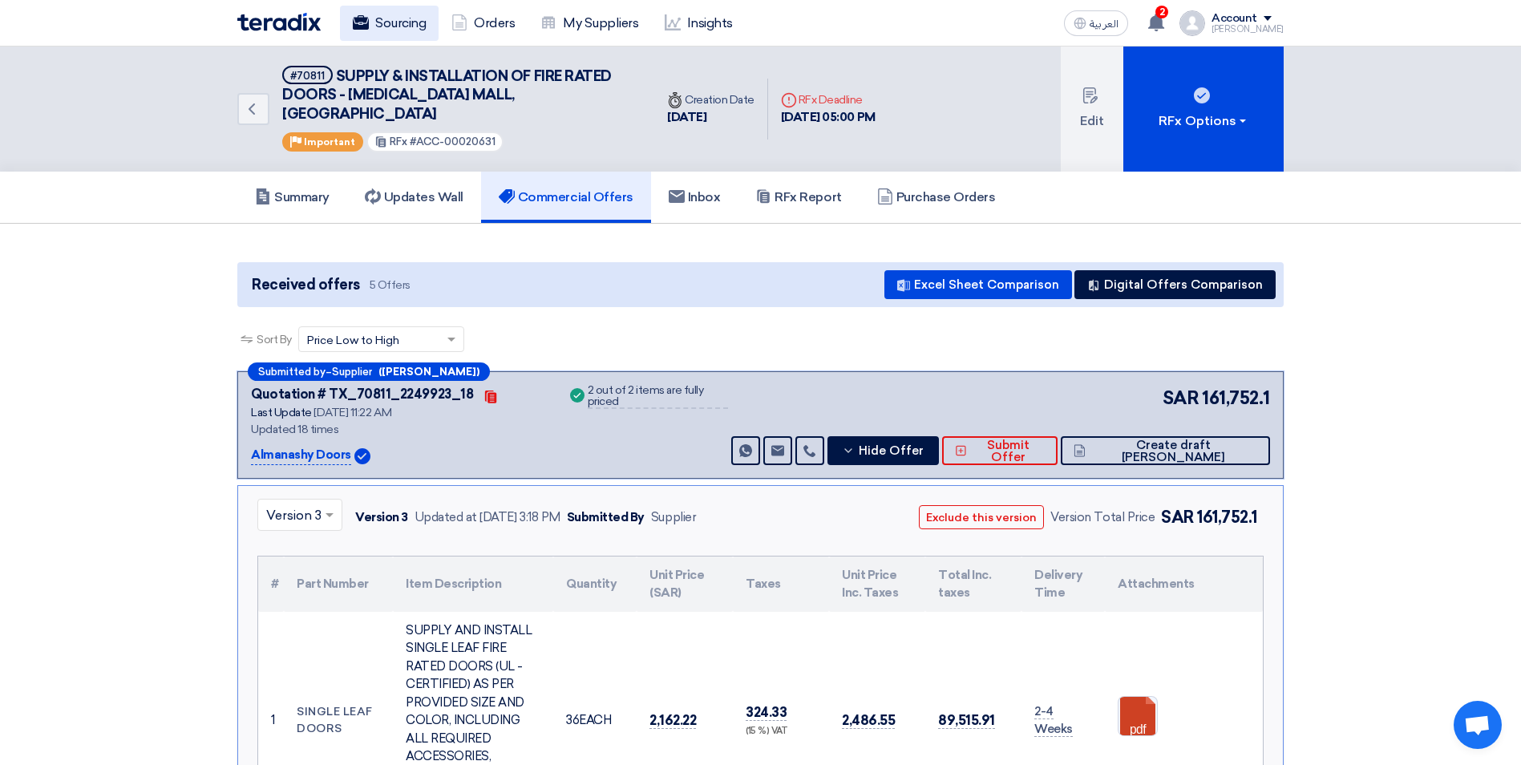
click at [425, 24] on link "Sourcing" at bounding box center [389, 23] width 99 height 35
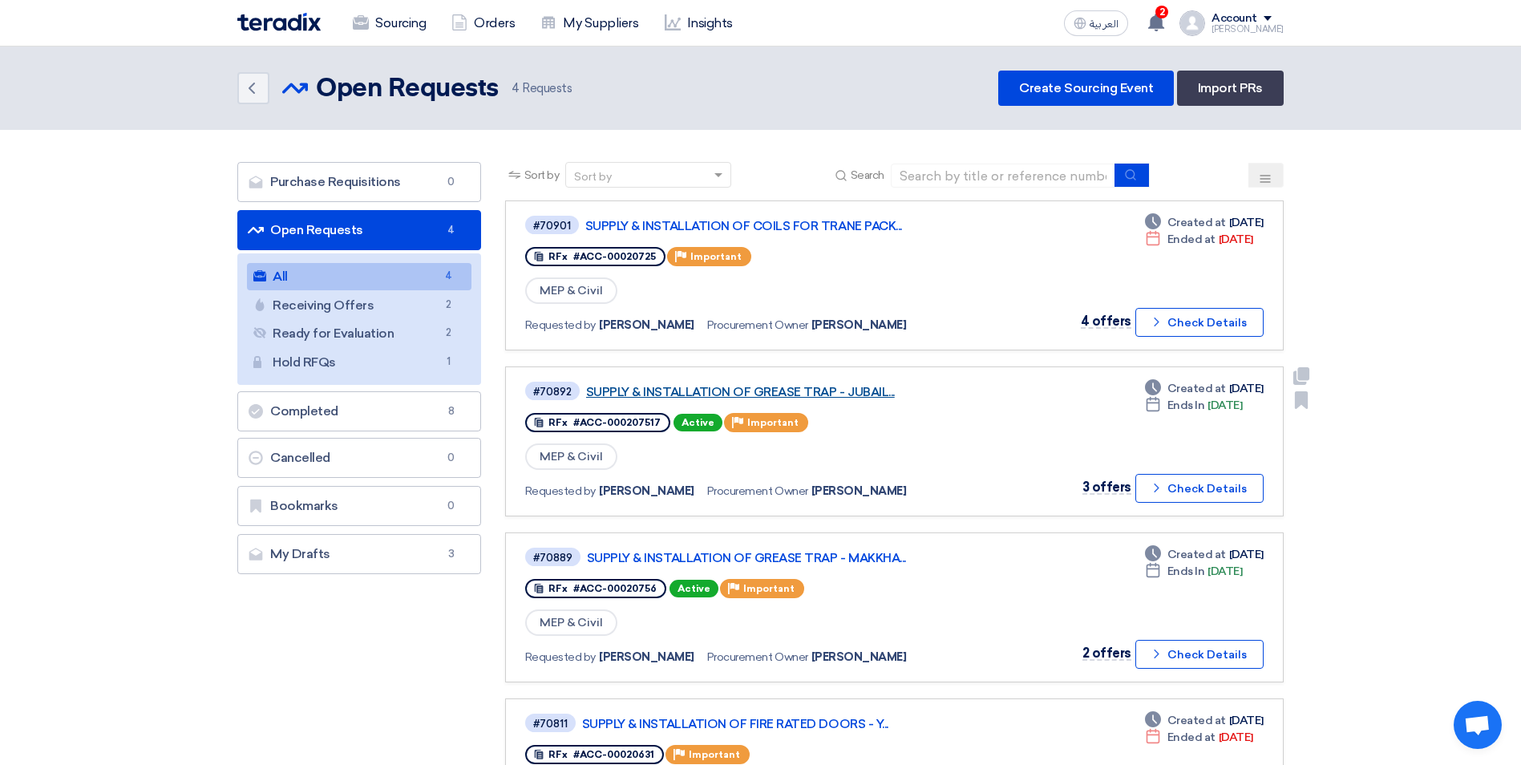
click at [814, 388] on link "SUPPLY & INSTALLATION OF GREASE TRAP - JUBAIL..." at bounding box center [786, 392] width 401 height 14
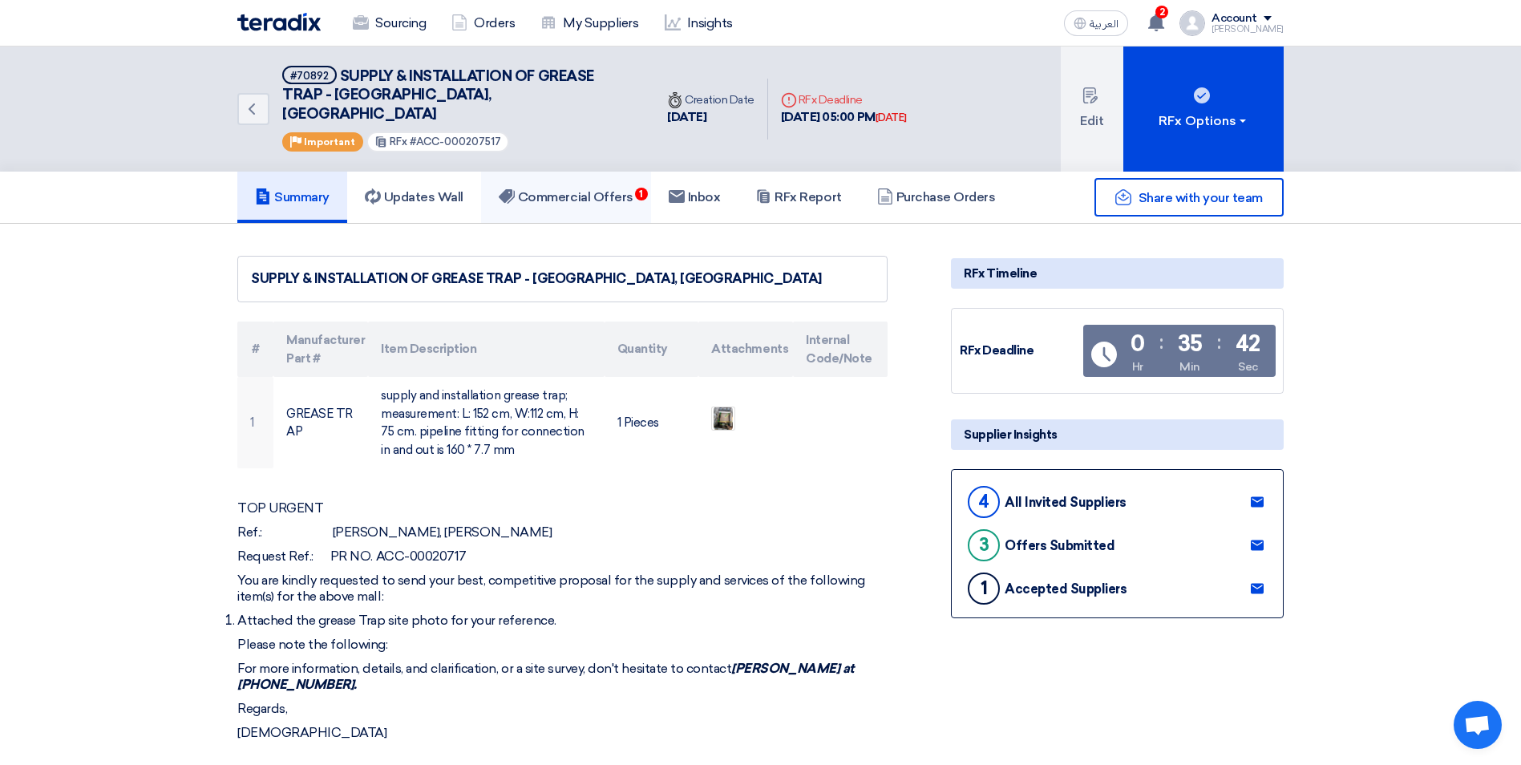
click at [633, 189] on h5 "Commercial Offers 1" at bounding box center [566, 197] width 135 height 16
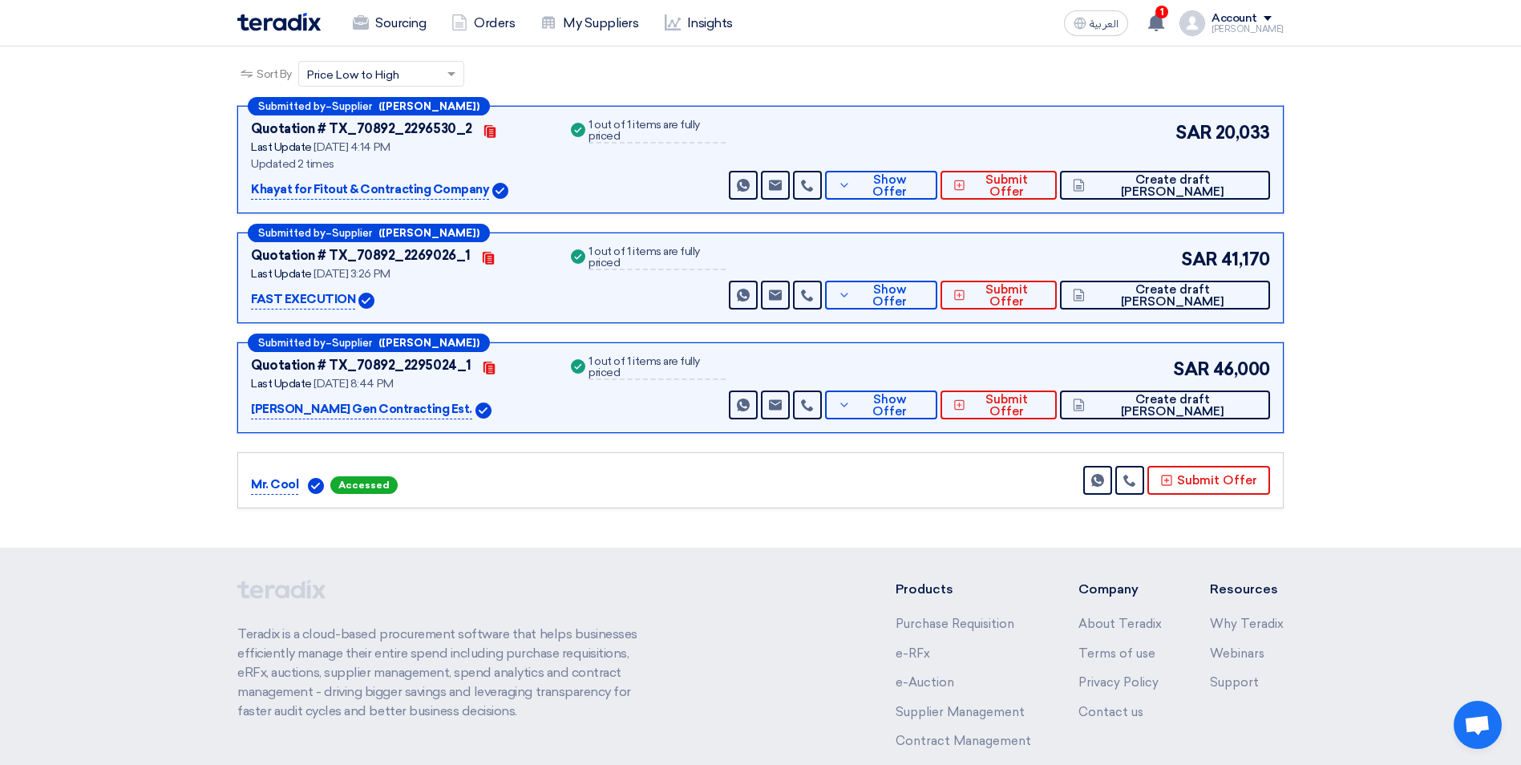
scroll to position [321, 0]
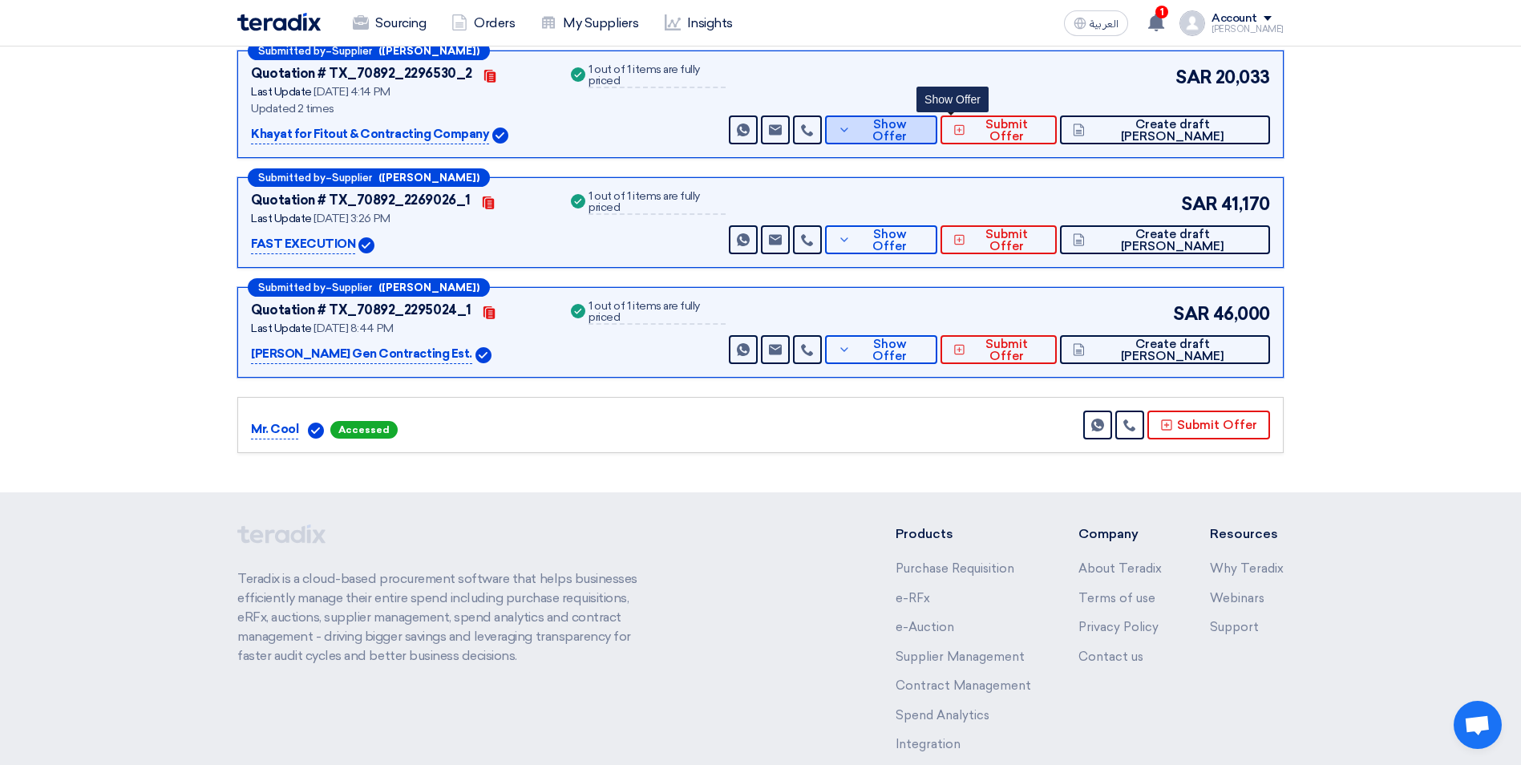
click at [924, 119] on span "Show Offer" at bounding box center [889, 131] width 70 height 24
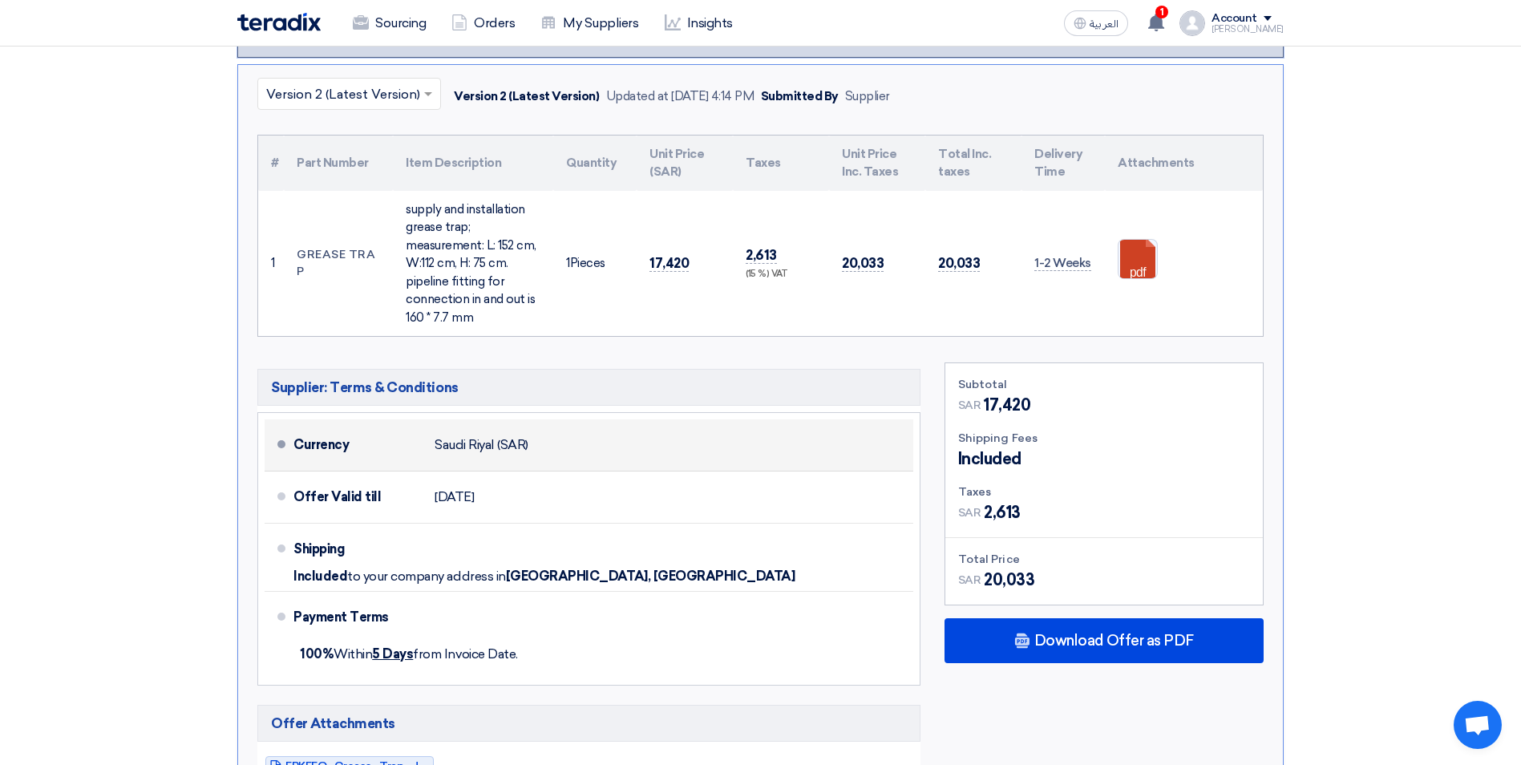
scroll to position [641, 0]
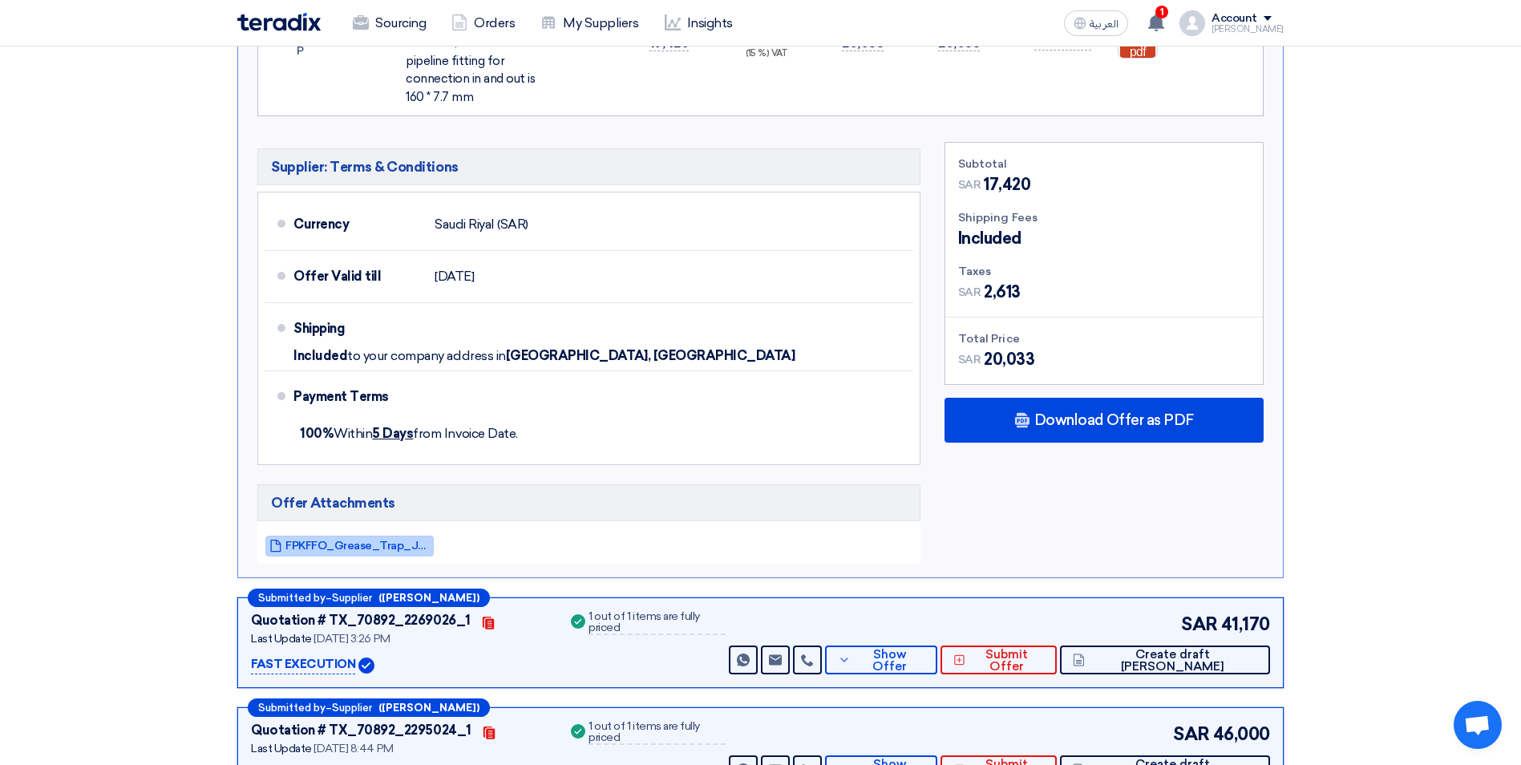
click at [407, 539] on span "FPKFFO_Grease_Trap_Jubail_1754831637015.pdf" at bounding box center [357, 545] width 144 height 12
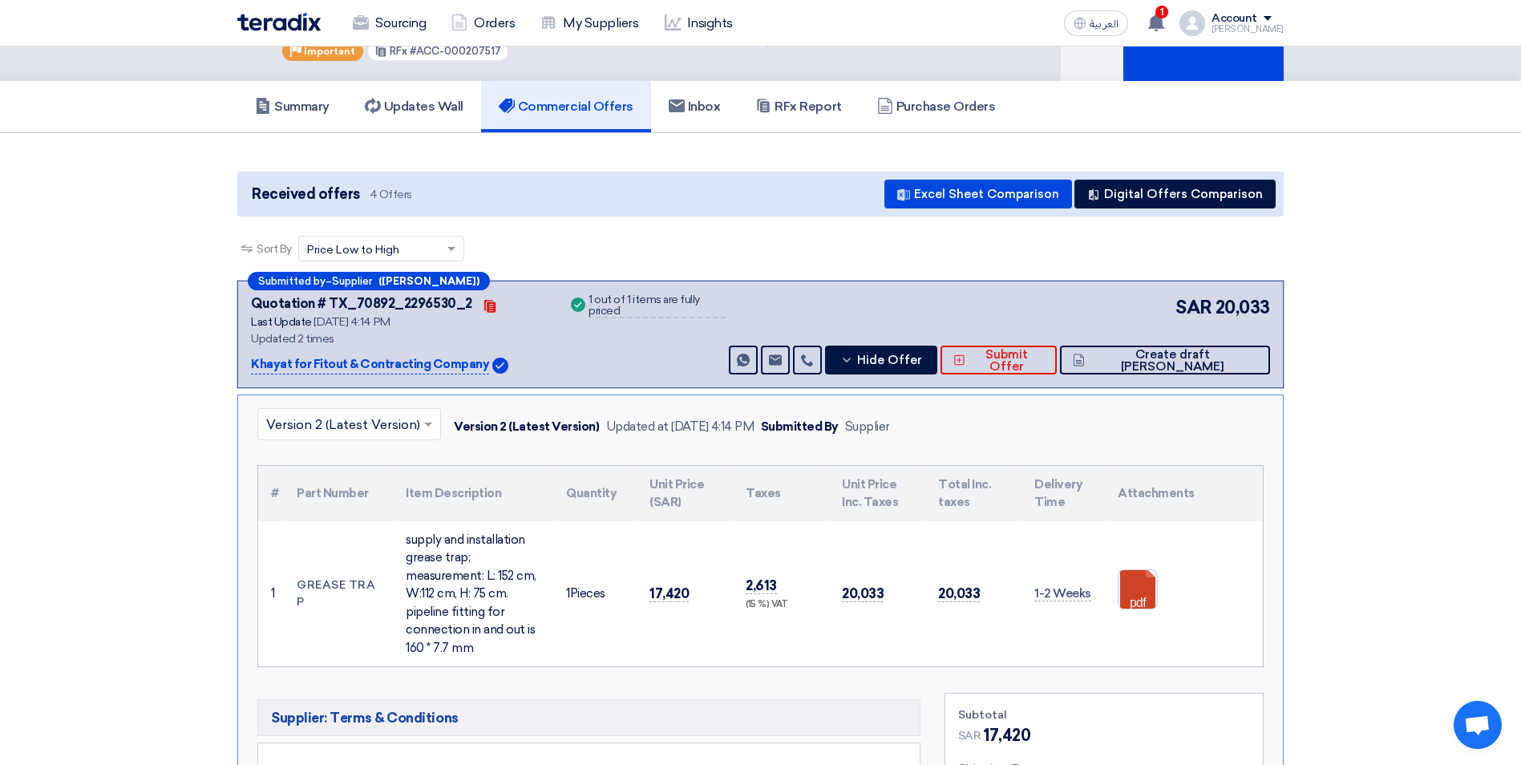
scroll to position [0, 0]
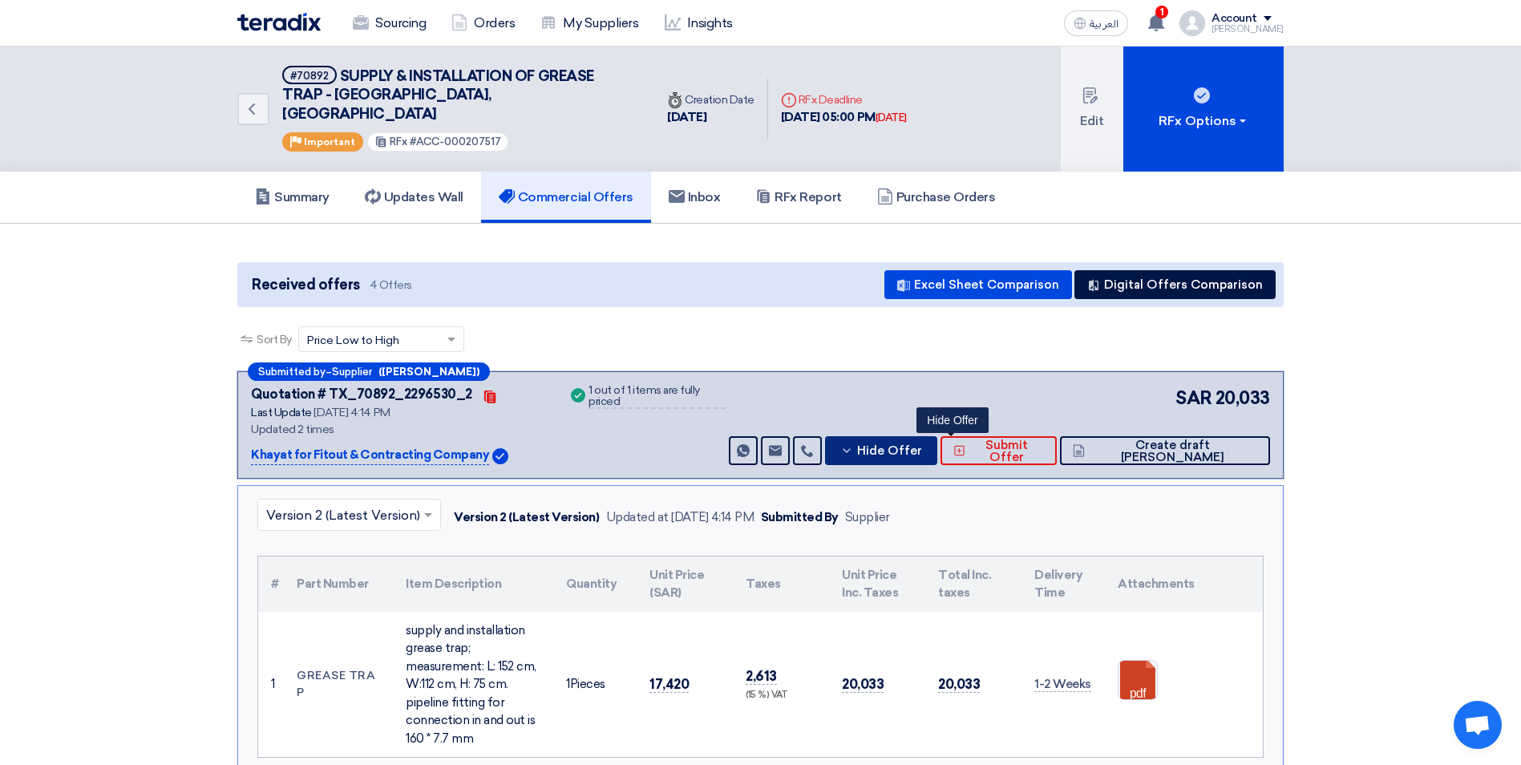
click at [853, 444] on icon at bounding box center [846, 450] width 13 height 13
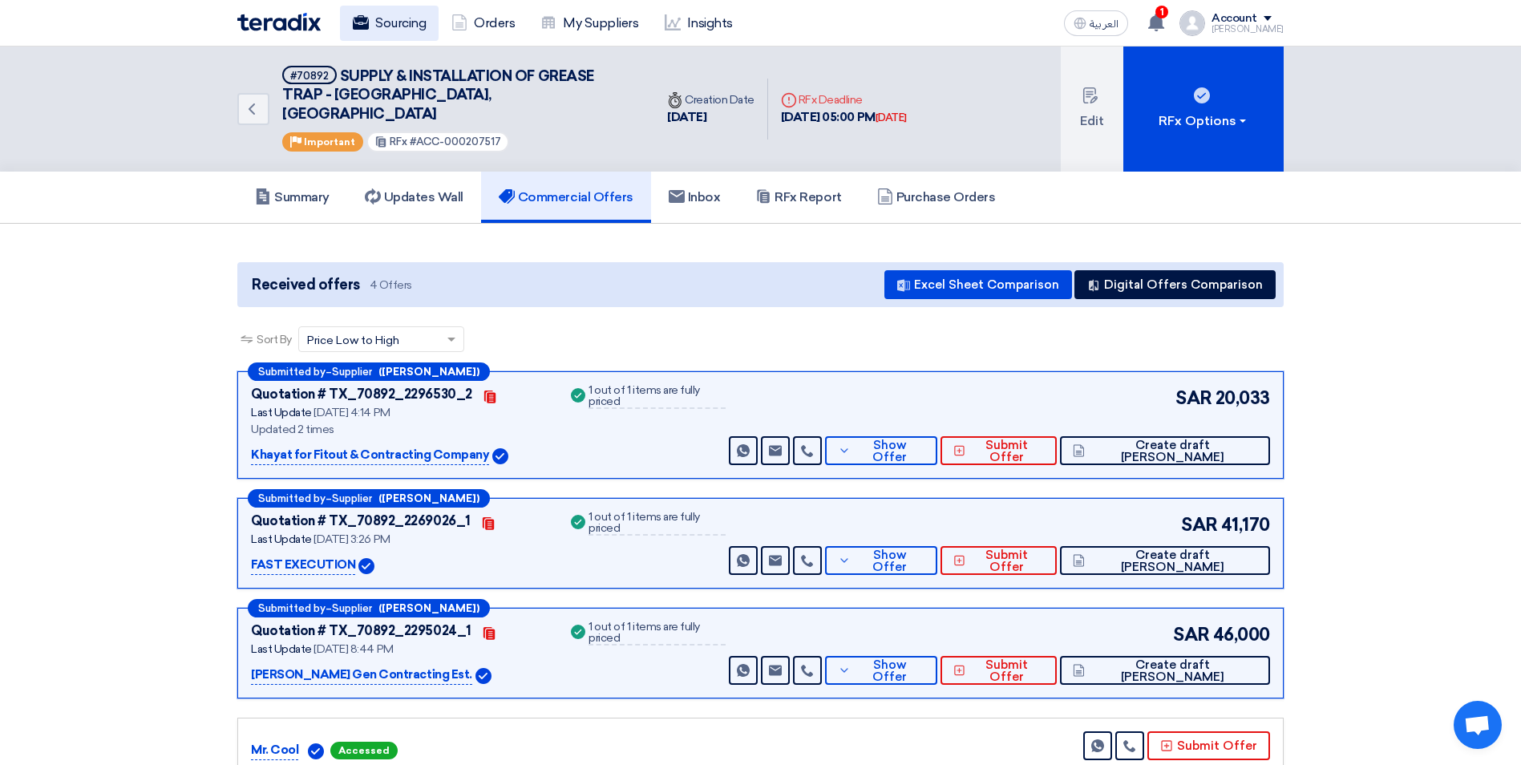
click at [386, 21] on link "Sourcing" at bounding box center [389, 23] width 99 height 35
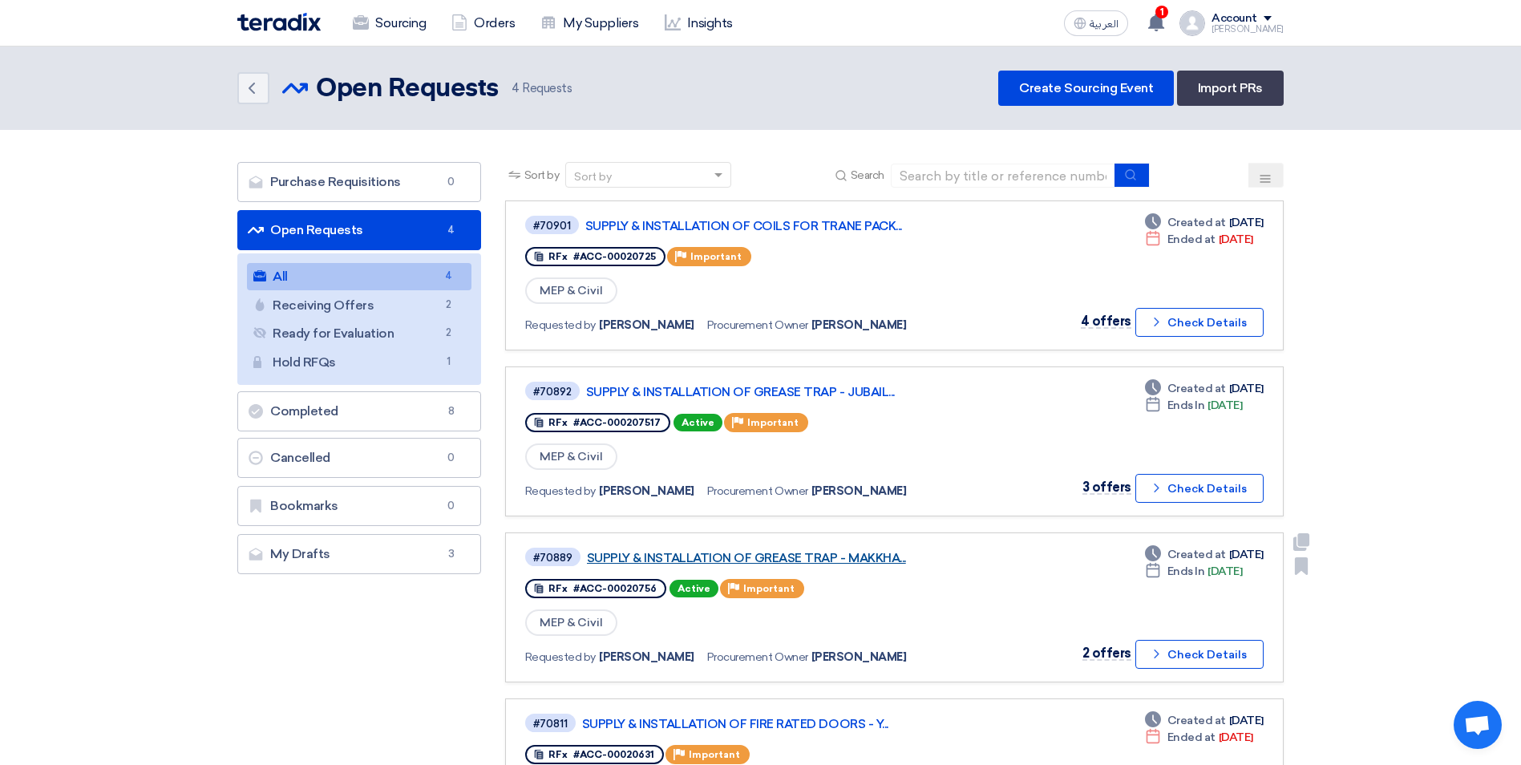
click at [851, 557] on link "SUPPLY & INSTALLATION OF GREASE TRAP - MAKKHA..." at bounding box center [787, 558] width 401 height 14
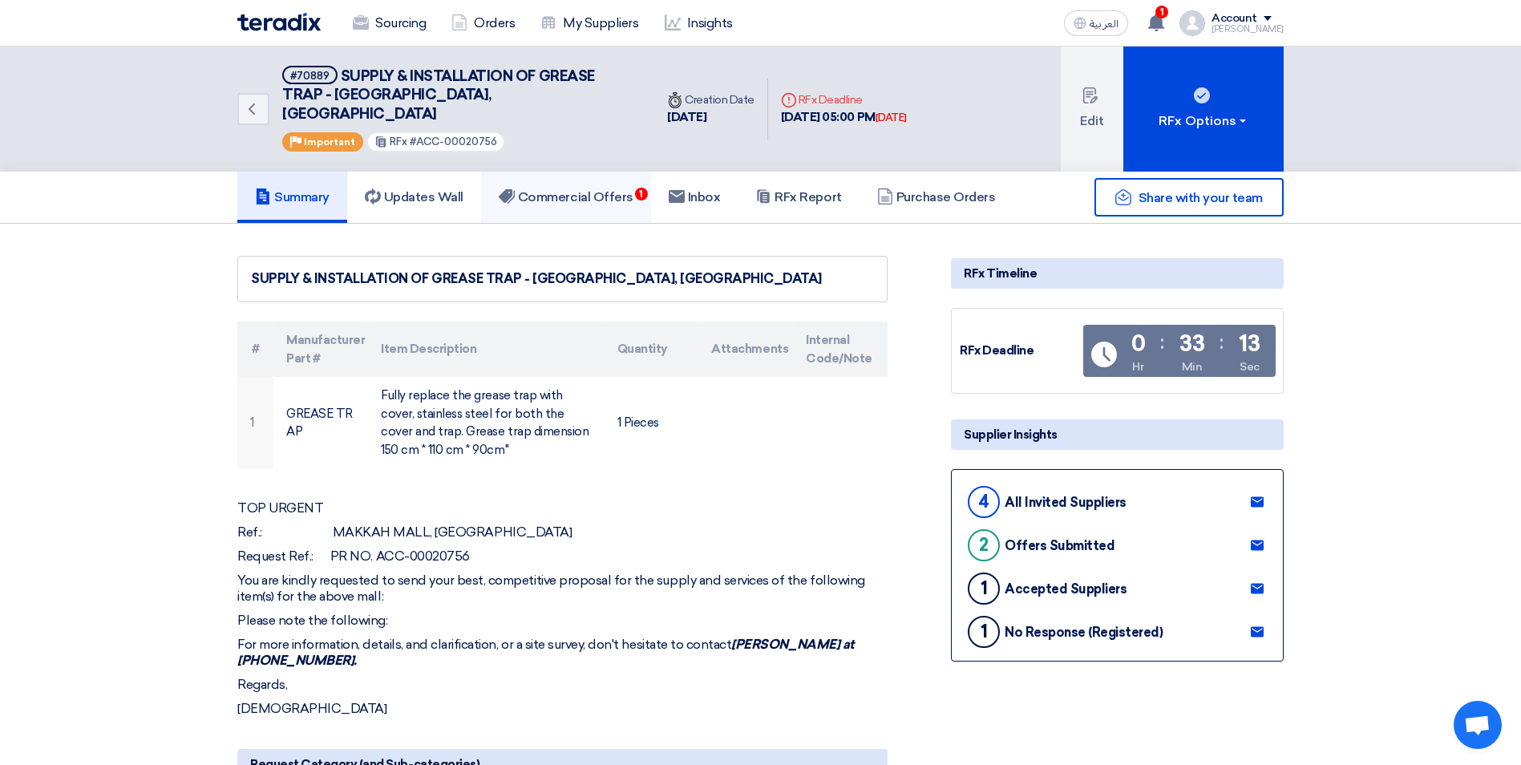
click at [612, 189] on h5 "Commercial Offers 1" at bounding box center [566, 197] width 135 height 16
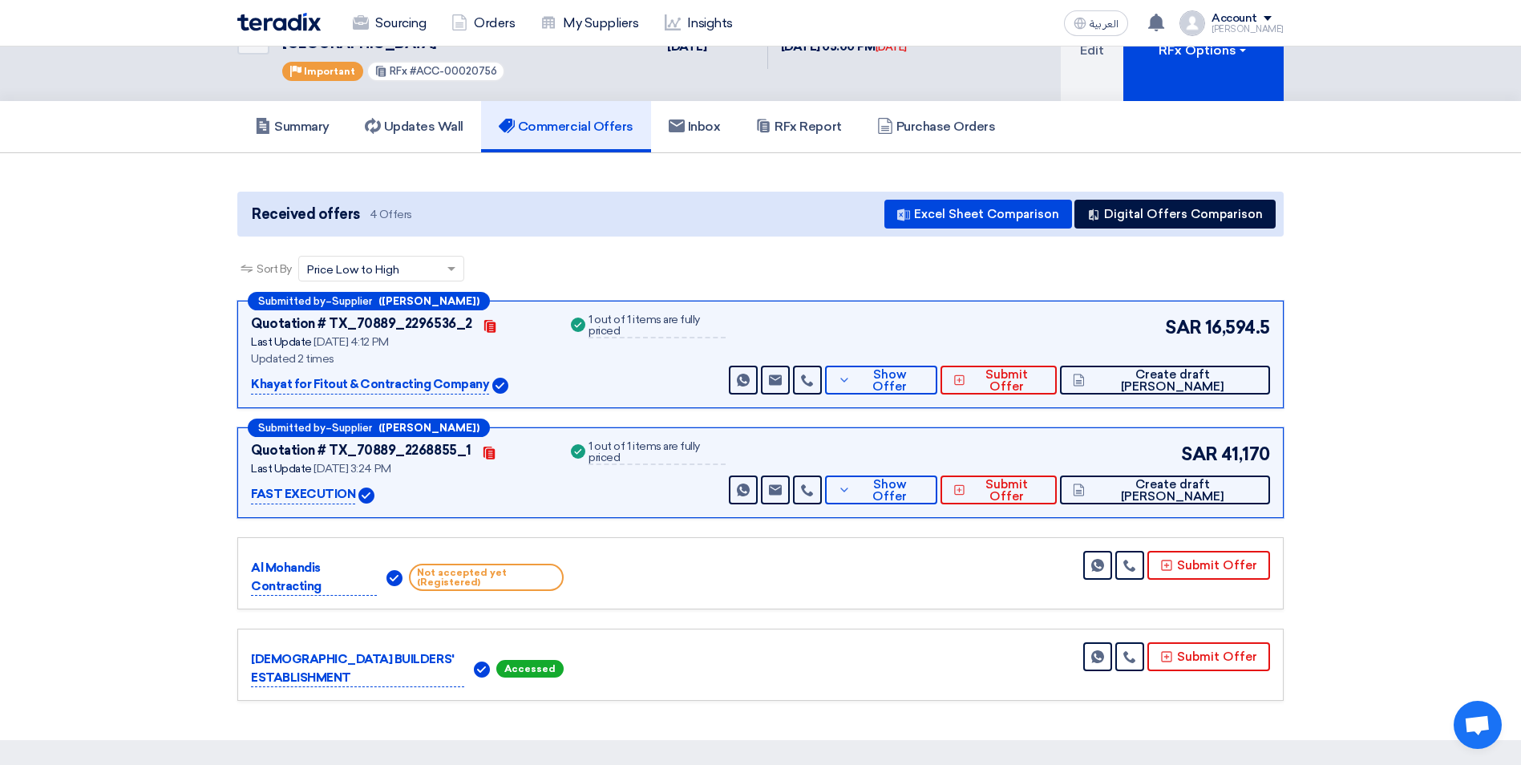
scroll to position [53, 0]
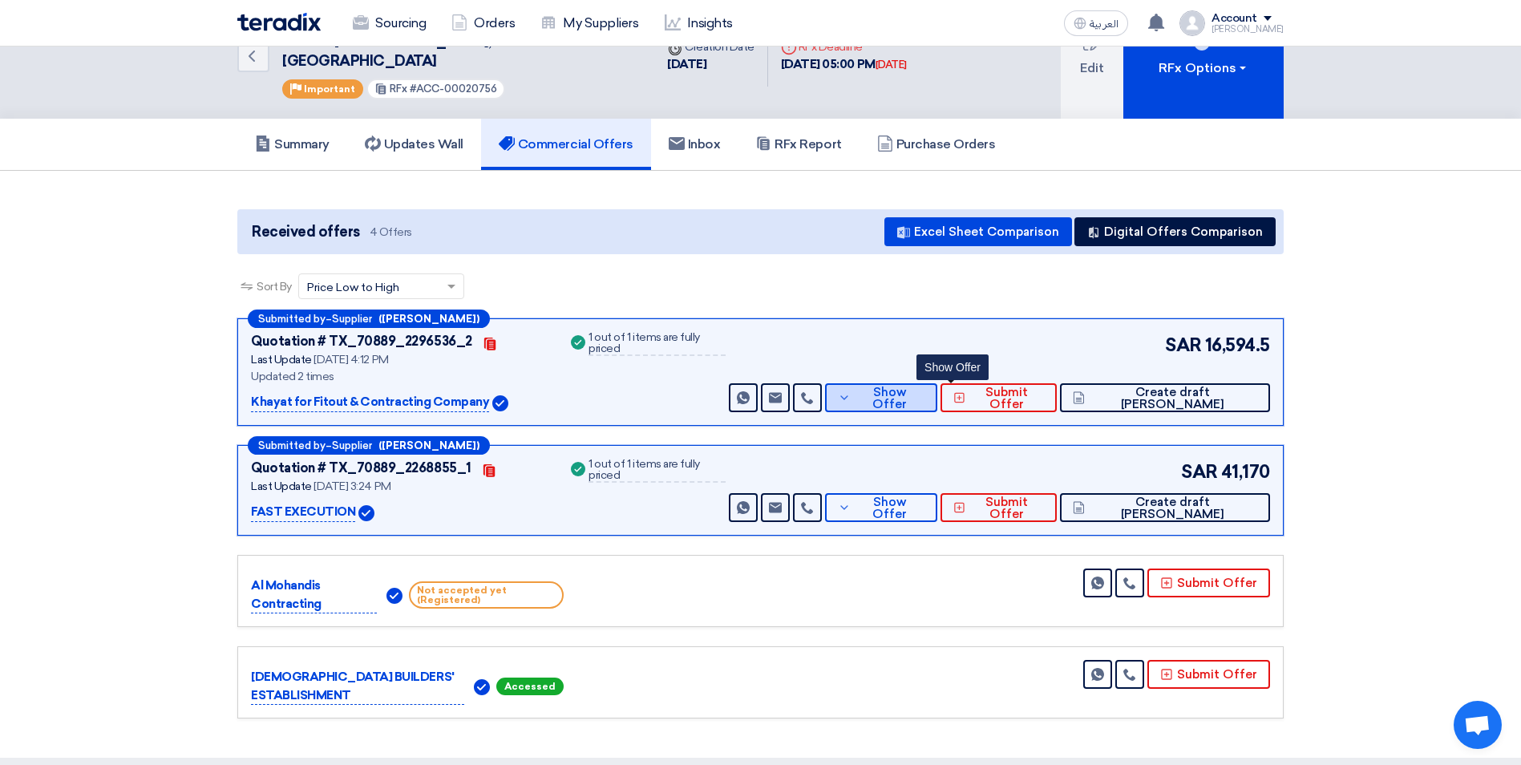
click at [924, 386] on span "Show Offer" at bounding box center [889, 398] width 70 height 24
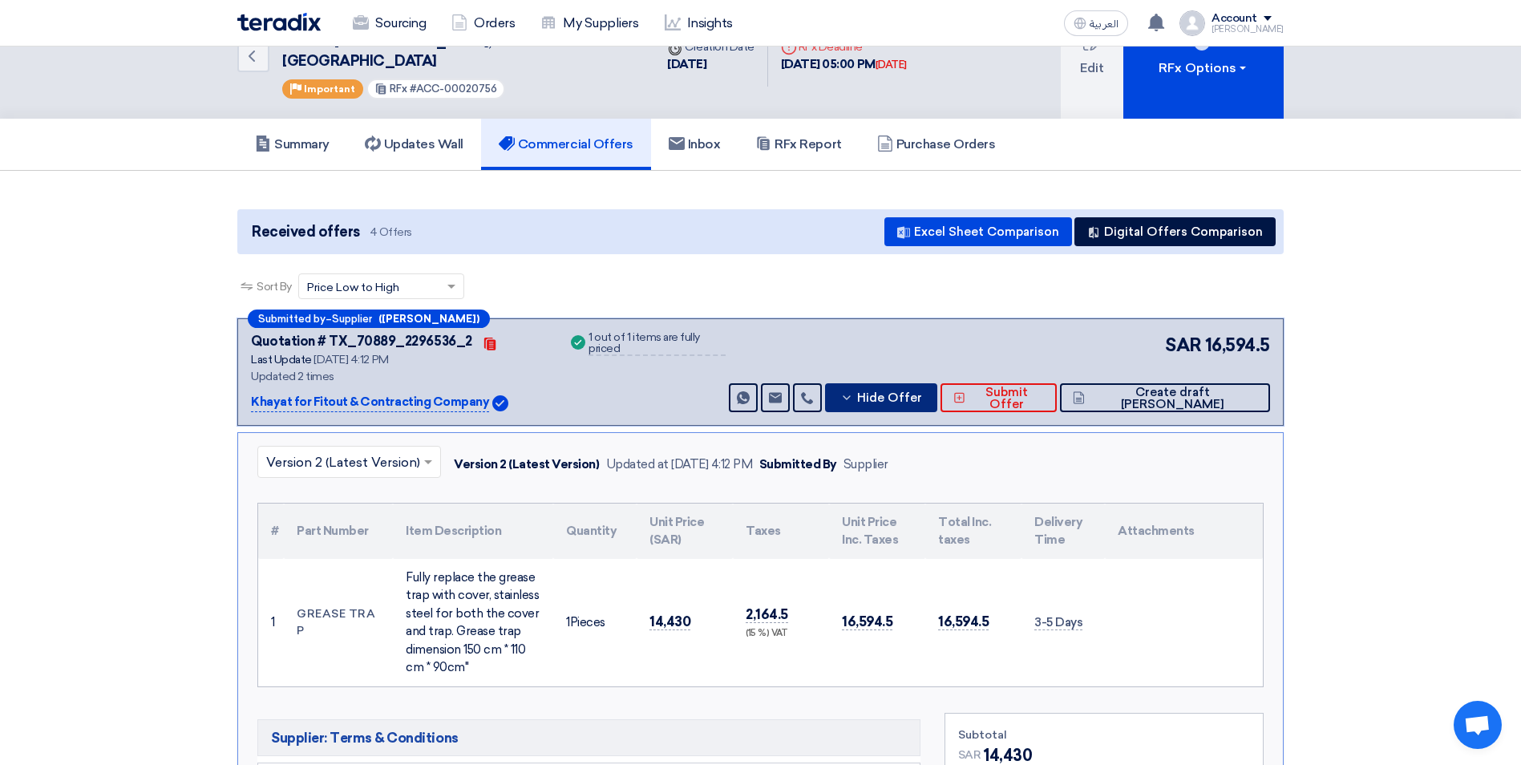
scroll to position [0, 0]
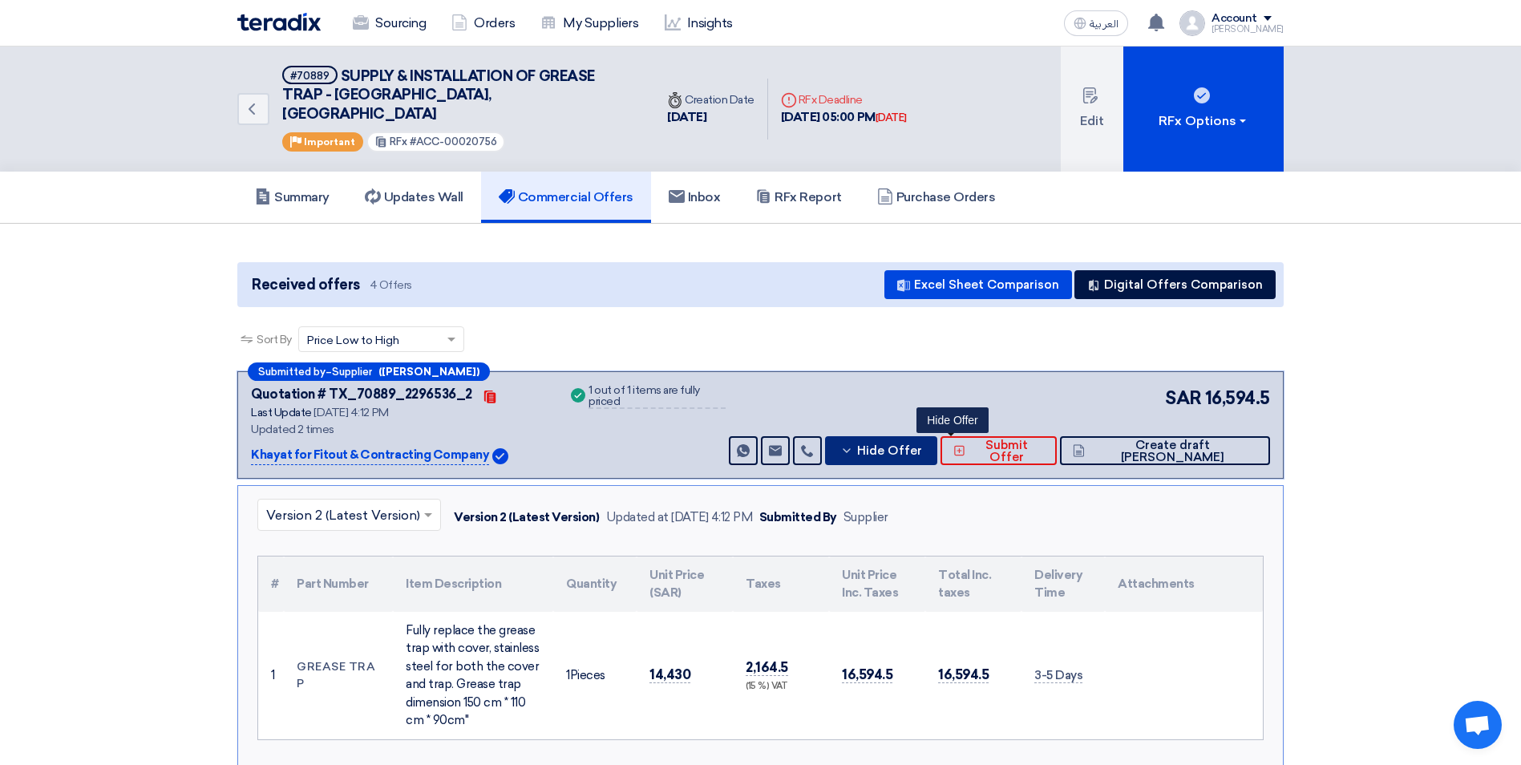
click at [922, 445] on span "Hide Offer" at bounding box center [889, 451] width 65 height 12
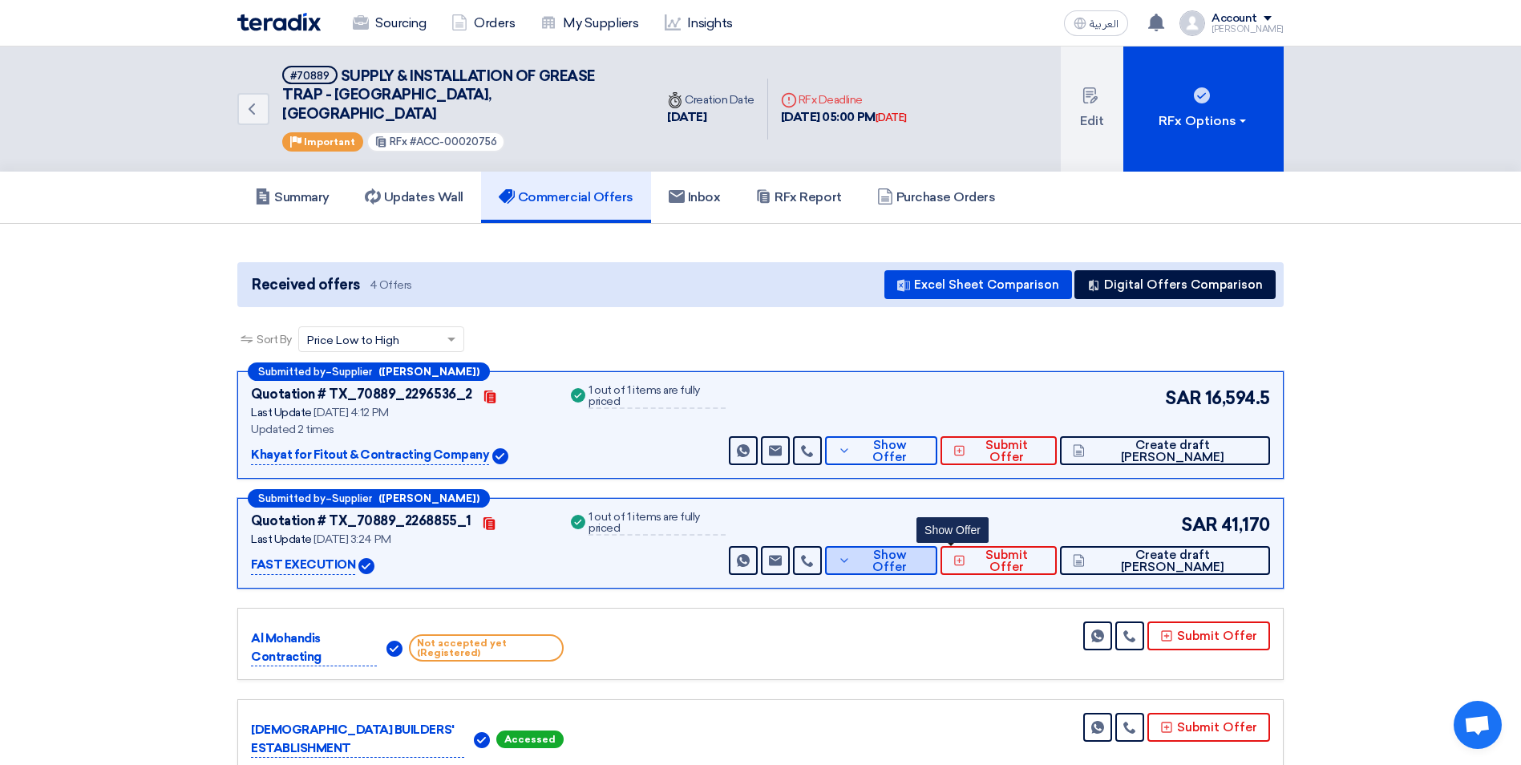
click at [924, 549] on span "Show Offer" at bounding box center [889, 561] width 70 height 24
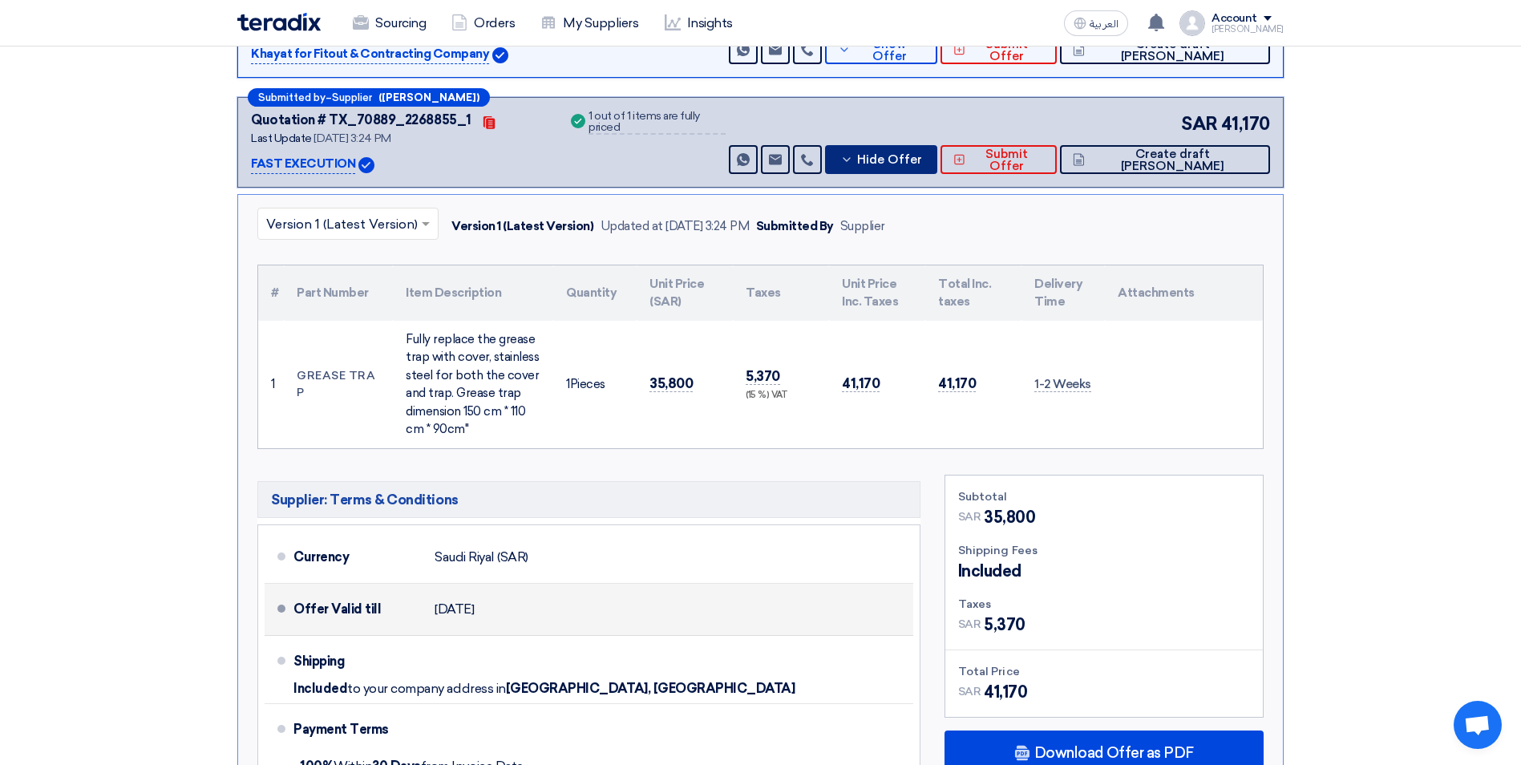
scroll to position [641, 0]
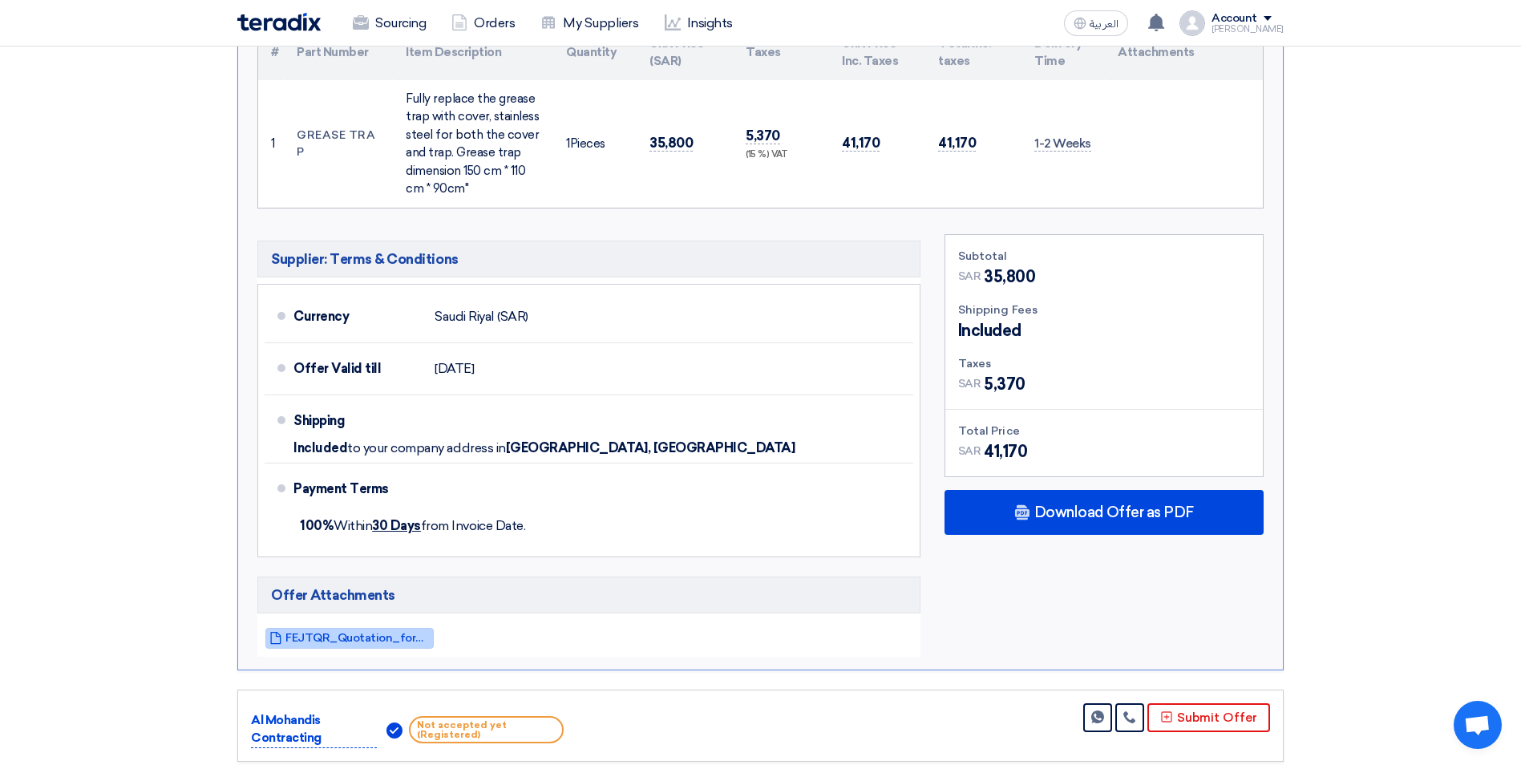
click at [383, 632] on span "FEJTQR_Quotation_for_Grease_Trap__Makkah_Mall_1754223869755.pdf" at bounding box center [357, 638] width 144 height 12
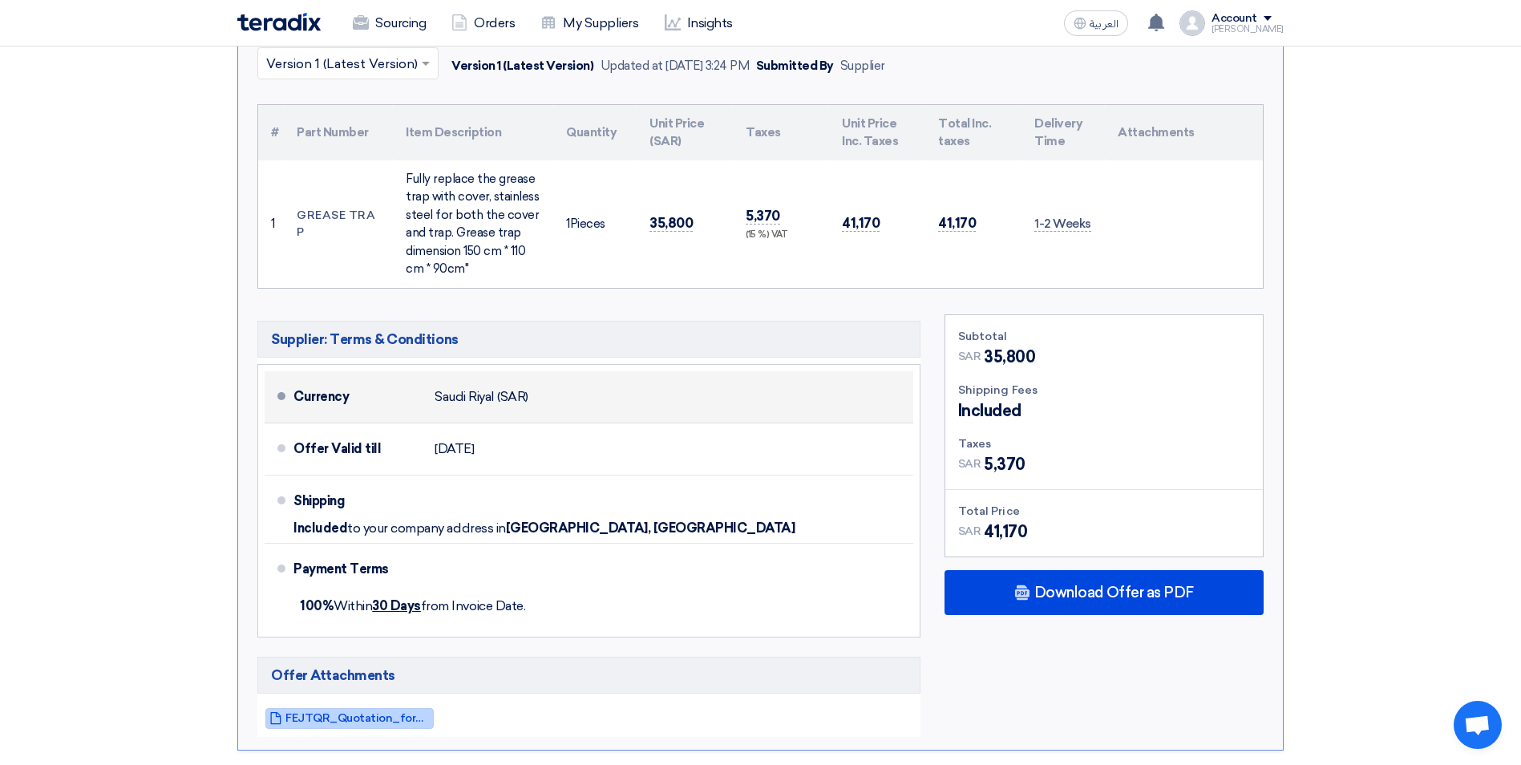
scroll to position [401, 0]
